Goal: Task Accomplishment & Management: Use online tool/utility

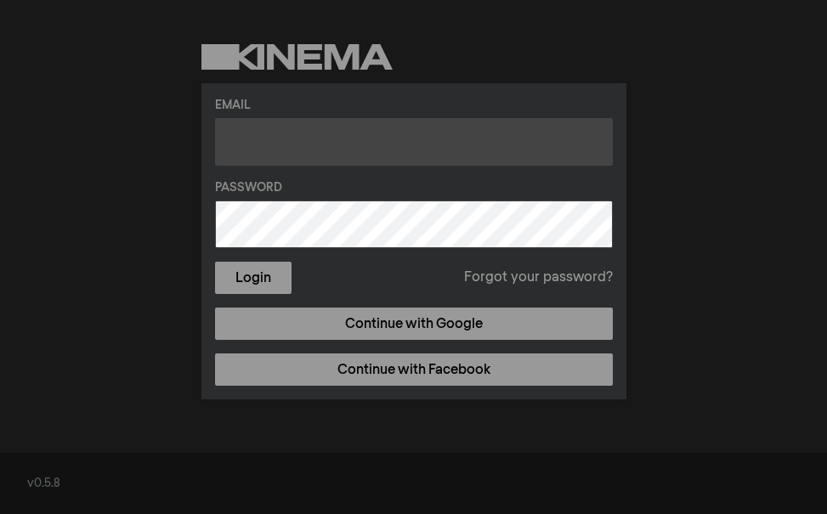
drag, startPoint x: 354, startPoint y: 122, endPoint x: 354, endPoint y: 133, distance: 10.2
click at [354, 126] on input "text" at bounding box center [414, 142] width 398 height 48
type input "[PERSON_NAME][EMAIL_ADDRESS][PERSON_NAME][DOMAIN_NAME]"
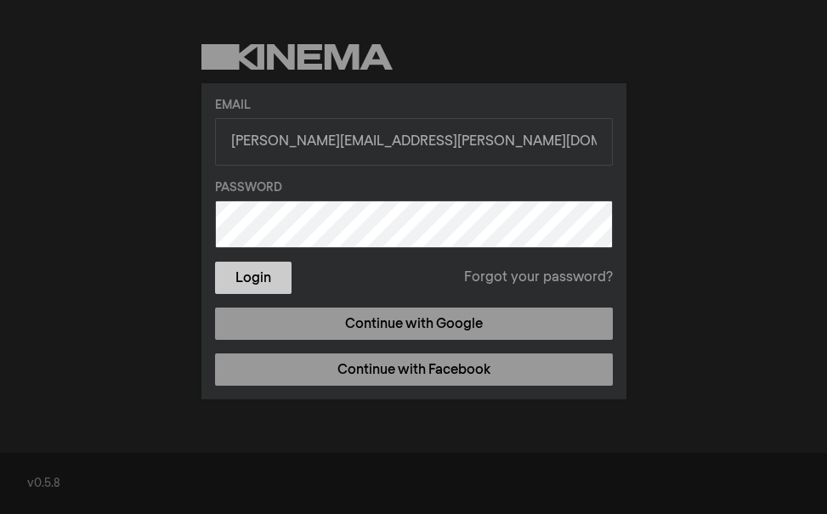
click at [239, 275] on button "Login" at bounding box center [253, 278] width 77 height 32
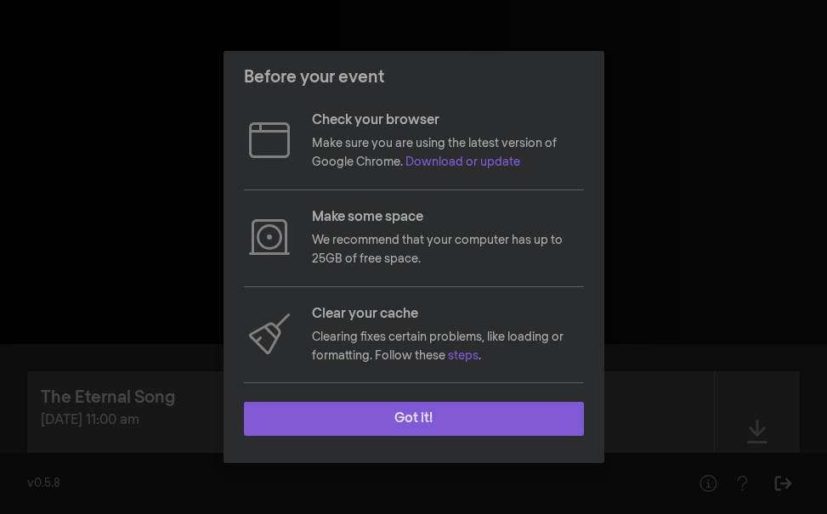
drag, startPoint x: 386, startPoint y: 411, endPoint x: 401, endPoint y: 370, distance: 44.4
click at [386, 411] on button "Got it!" at bounding box center [414, 419] width 340 height 34
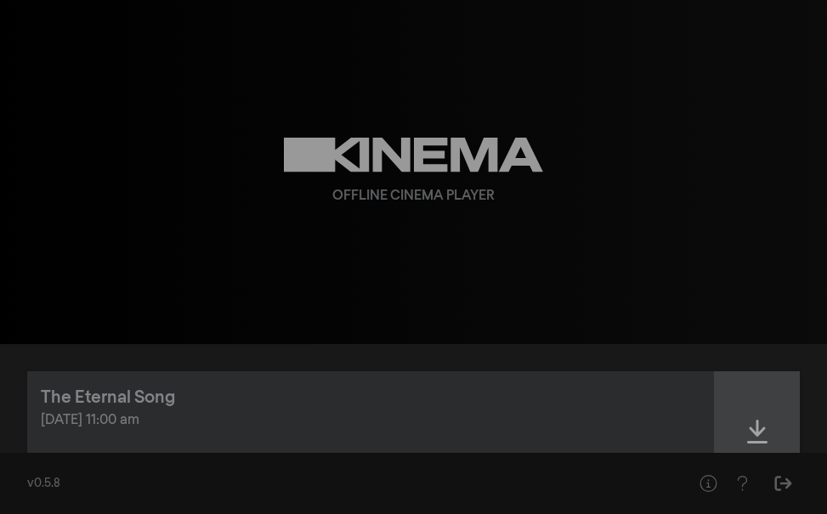
click at [757, 428] on icon at bounding box center [757, 432] width 20 height 24
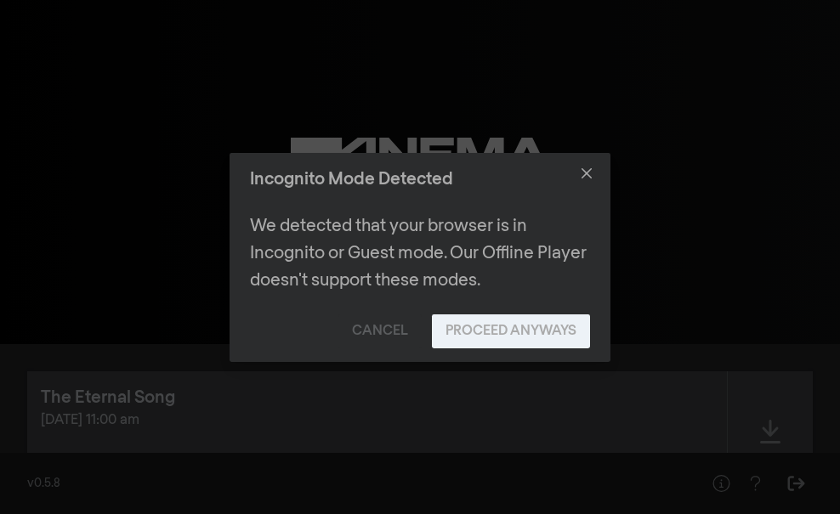
click at [560, 326] on button "Proceed Anyways" at bounding box center [511, 332] width 158 height 34
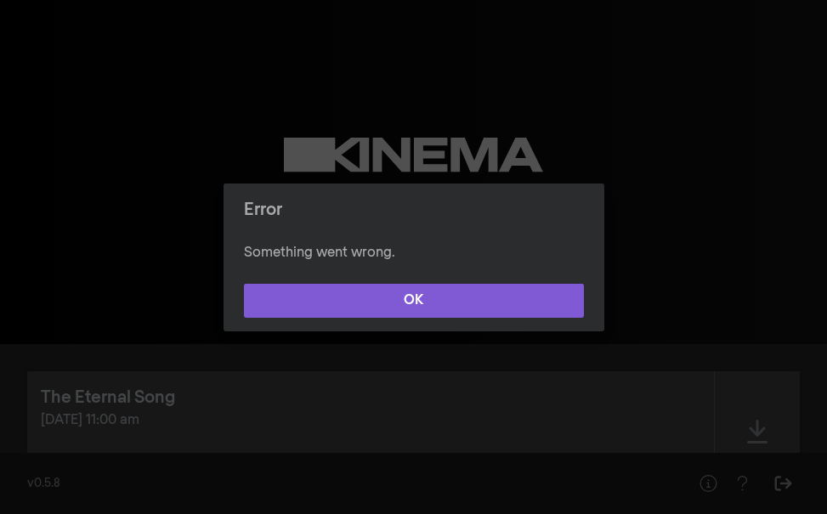
click at [510, 292] on button "OK" at bounding box center [414, 301] width 340 height 34
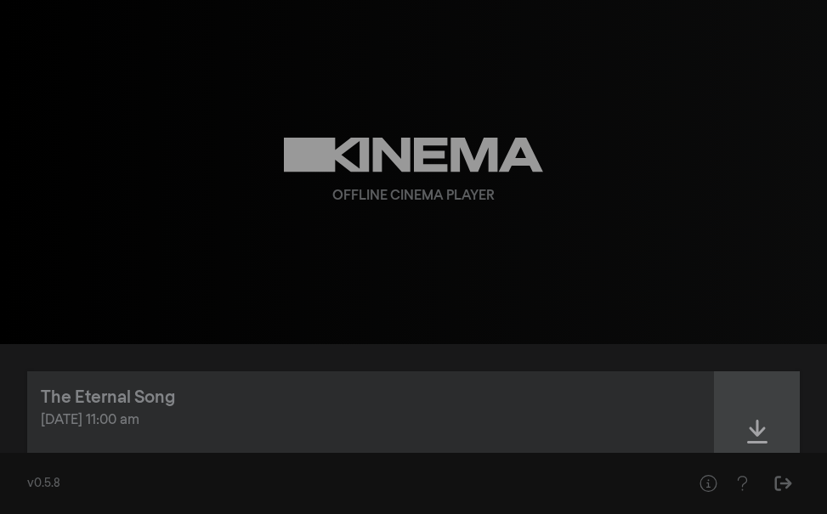
click at [752, 433] on icon at bounding box center [757, 431] width 20 height 27
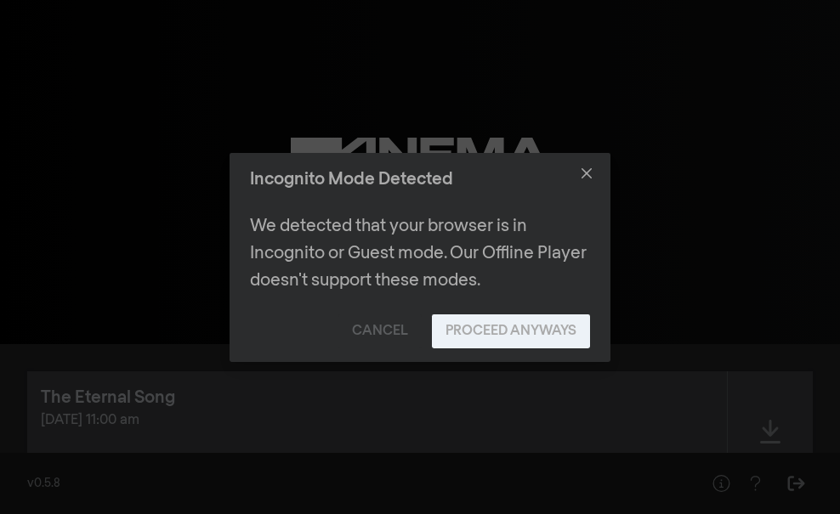
click at [540, 335] on button "Proceed Anyways" at bounding box center [511, 332] width 158 height 34
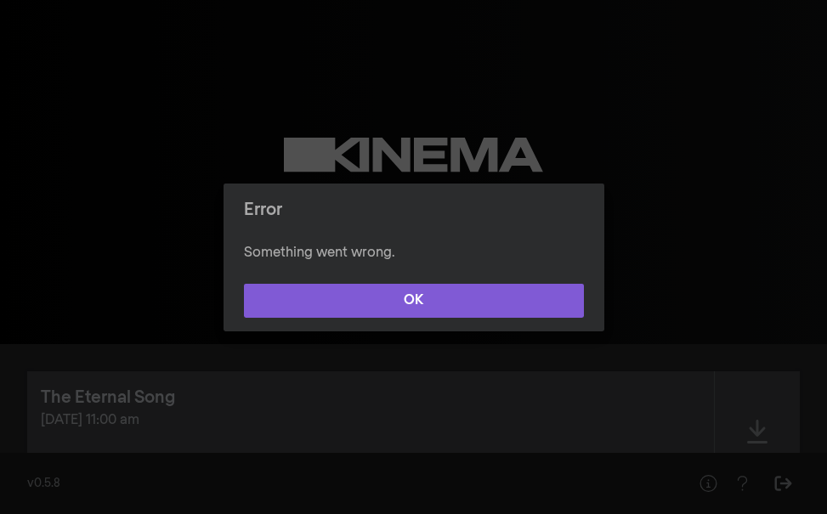
click at [462, 306] on button "OK" at bounding box center [414, 301] width 340 height 34
